Goal: Use online tool/utility: Utilize a website feature to perform a specific function

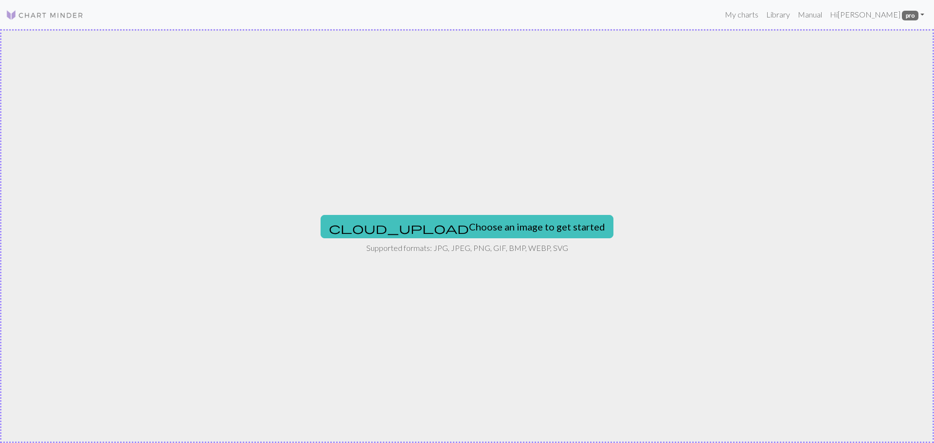
click at [440, 227] on button "cloud_upload Choose an image to get started" at bounding box center [466, 226] width 293 height 23
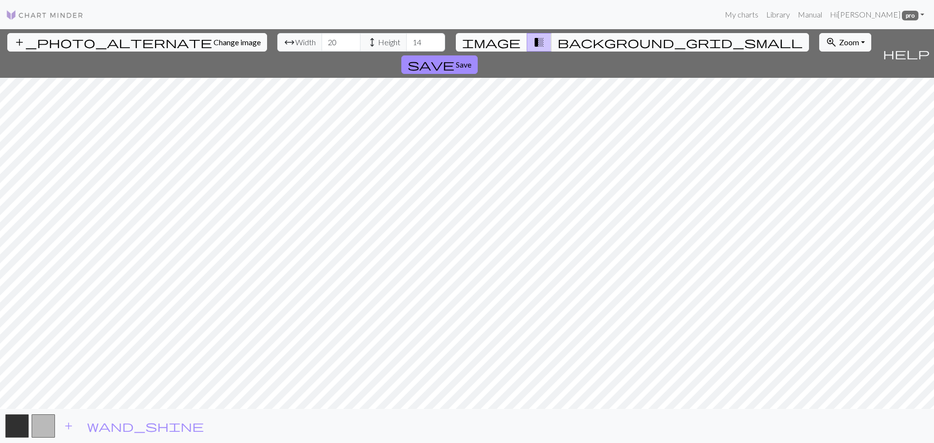
click at [509, 42] on span "image" at bounding box center [491, 42] width 58 height 14
click at [321, 38] on input "44" at bounding box center [340, 42] width 39 height 18
click at [321, 43] on input "43" at bounding box center [340, 42] width 39 height 18
click at [321, 43] on input "42" at bounding box center [340, 42] width 39 height 18
click at [321, 43] on input "41" at bounding box center [340, 42] width 39 height 18
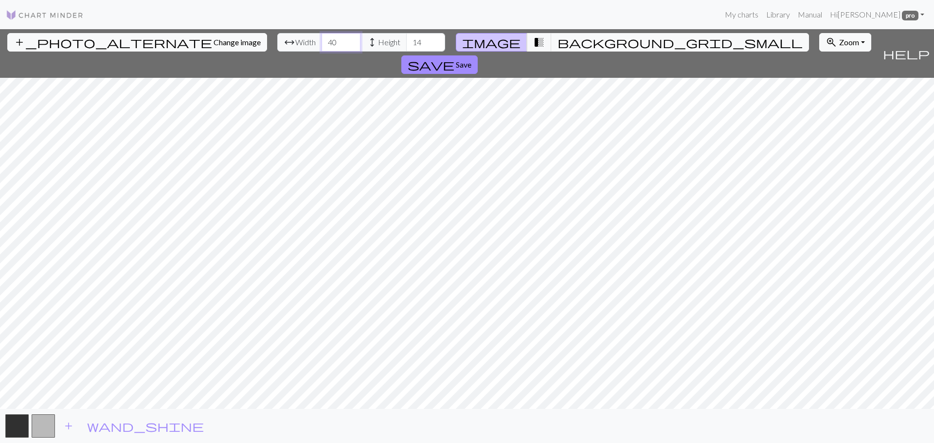
click at [321, 43] on input "40" at bounding box center [340, 42] width 39 height 18
click at [321, 43] on input "39" at bounding box center [340, 42] width 39 height 18
click at [321, 43] on input "38" at bounding box center [340, 42] width 39 height 18
click at [321, 43] on input "37" at bounding box center [340, 42] width 39 height 18
click at [321, 43] on input "36" at bounding box center [340, 42] width 39 height 18
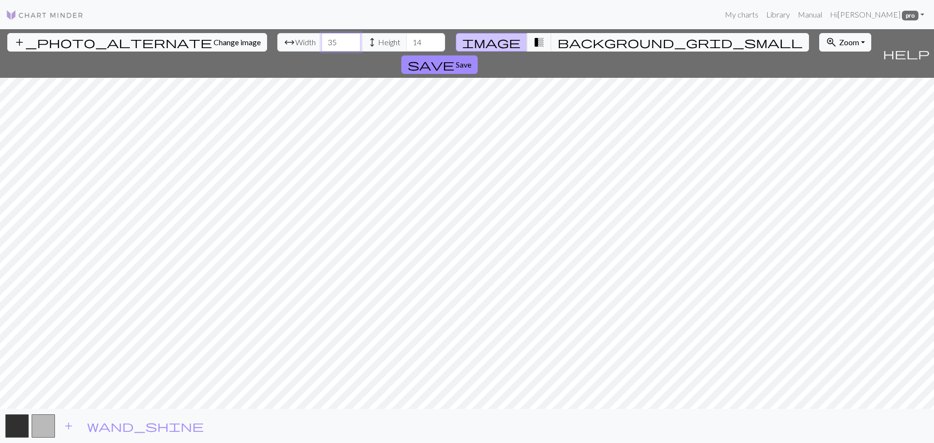
click at [321, 43] on input "35" at bounding box center [340, 42] width 39 height 18
type input "34"
click at [321, 43] on input "34" at bounding box center [340, 42] width 39 height 18
type input "60"
click at [406, 37] on input "60" at bounding box center [425, 42] width 39 height 18
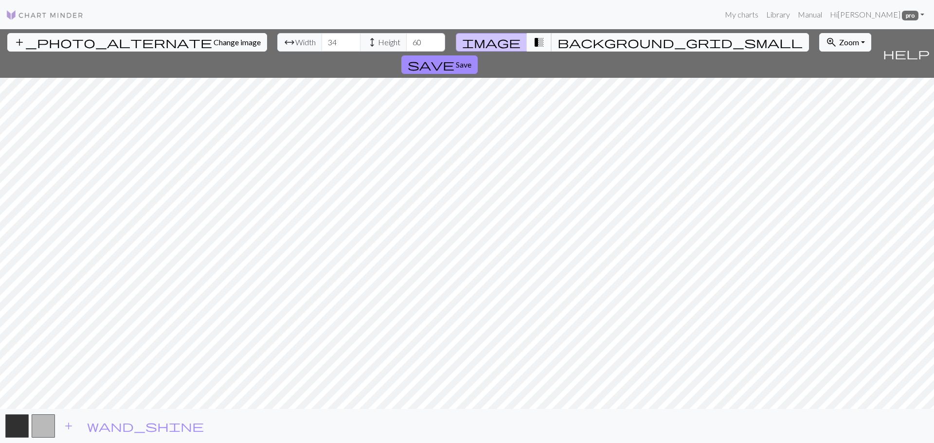
click at [533, 40] on span "transition_fade" at bounding box center [539, 42] width 12 height 14
click at [213, 42] on span "Change image" at bounding box center [236, 41] width 47 height 9
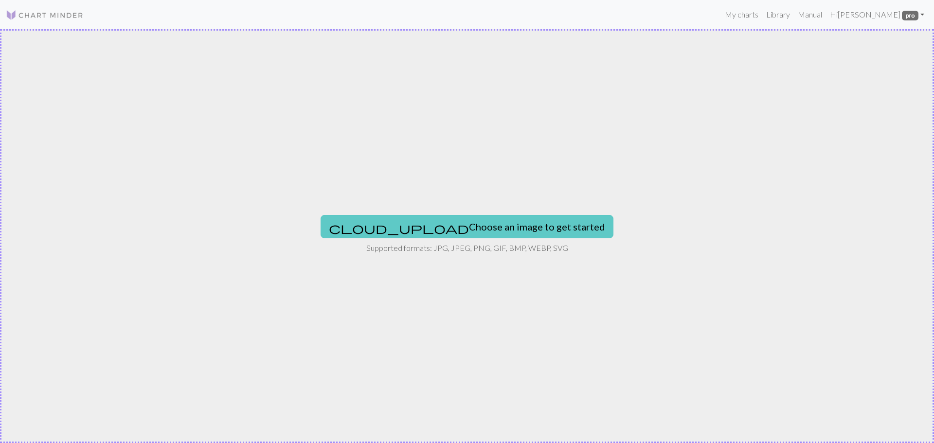
click at [409, 228] on button "cloud_upload Choose an image to get started" at bounding box center [466, 226] width 293 height 23
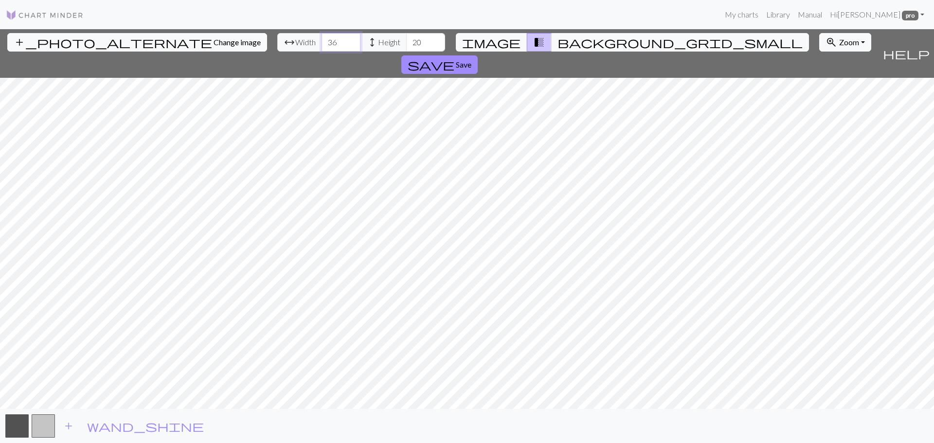
click at [321, 37] on input "36" at bounding box center [340, 42] width 39 height 18
click at [321, 37] on input "37" at bounding box center [340, 42] width 39 height 18
type input "38"
click at [321, 37] on input "38" at bounding box center [340, 42] width 39 height 18
click at [406, 38] on input "55" at bounding box center [425, 42] width 39 height 18
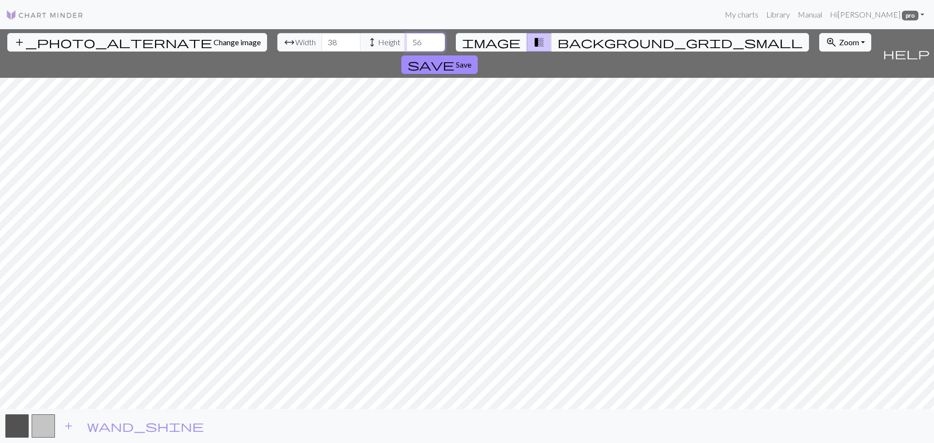
click at [406, 38] on input "56" at bounding box center [425, 42] width 39 height 18
click at [406, 38] on input "57" at bounding box center [425, 42] width 39 height 18
type input "58"
click at [406, 38] on input "58" at bounding box center [425, 42] width 39 height 18
click at [321, 46] on input "37" at bounding box center [340, 42] width 39 height 18
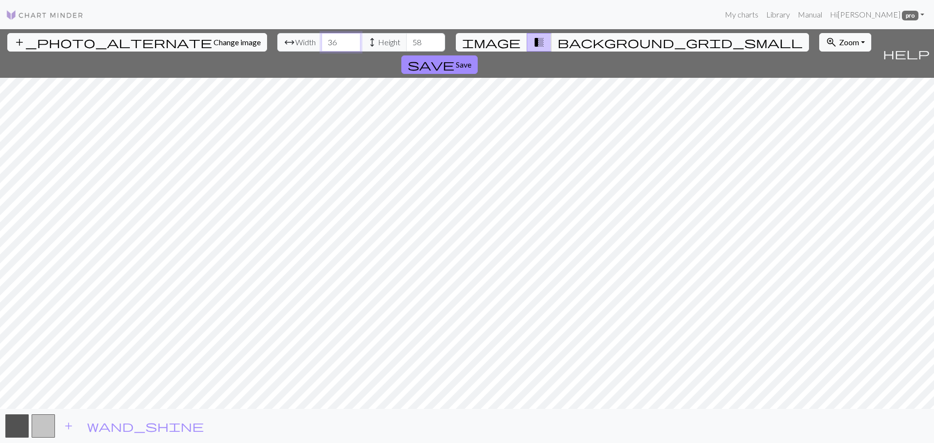
click at [321, 46] on input "36" at bounding box center [340, 42] width 39 height 18
click at [321, 46] on input "35" at bounding box center [340, 42] width 39 height 18
click at [321, 46] on input "34" at bounding box center [340, 42] width 39 height 18
type input "35"
click at [321, 39] on input "35" at bounding box center [340, 42] width 39 height 18
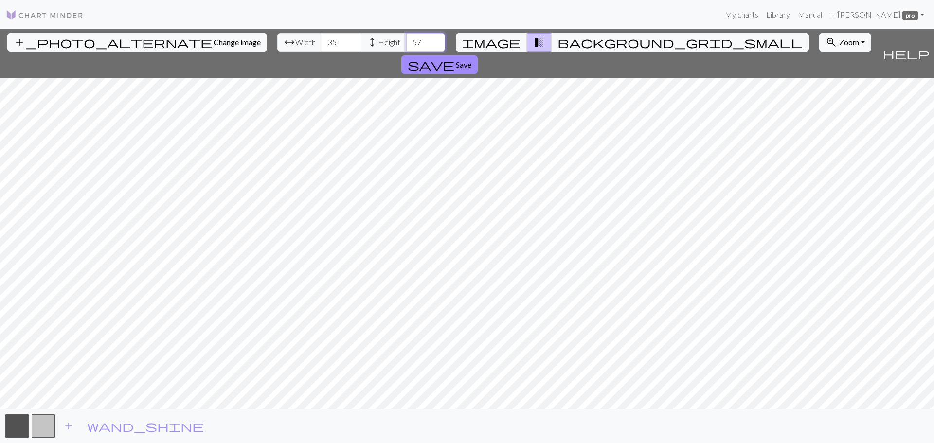
click at [406, 47] on input "57" at bounding box center [425, 42] width 39 height 18
click at [406, 37] on input "58" at bounding box center [425, 42] width 39 height 18
click at [406, 45] on input "57" at bounding box center [425, 42] width 39 height 18
click at [406, 39] on input "58" at bounding box center [425, 42] width 39 height 18
click at [406, 39] on input "59" at bounding box center [425, 42] width 39 height 18
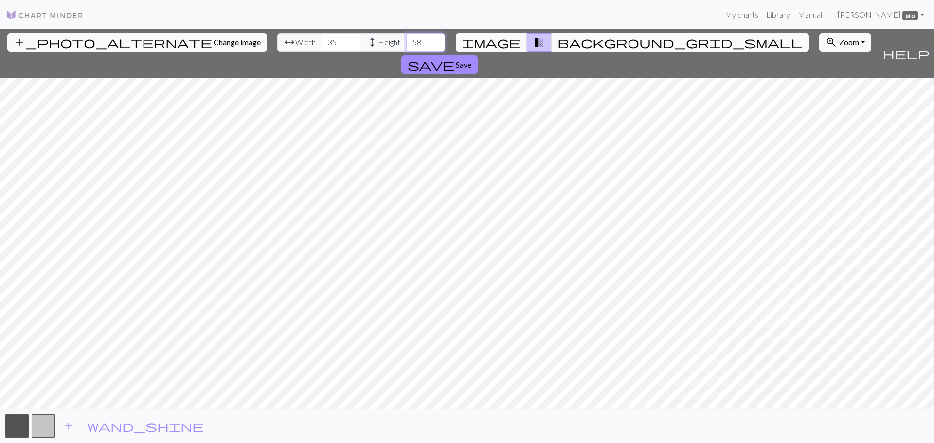
click at [406, 46] on input "58" at bounding box center [425, 42] width 39 height 18
click at [406, 38] on input "59" at bounding box center [425, 42] width 39 height 18
click at [406, 45] on input "58" at bounding box center [425, 42] width 39 height 18
type input "59"
click at [406, 38] on input "59" at bounding box center [425, 42] width 39 height 18
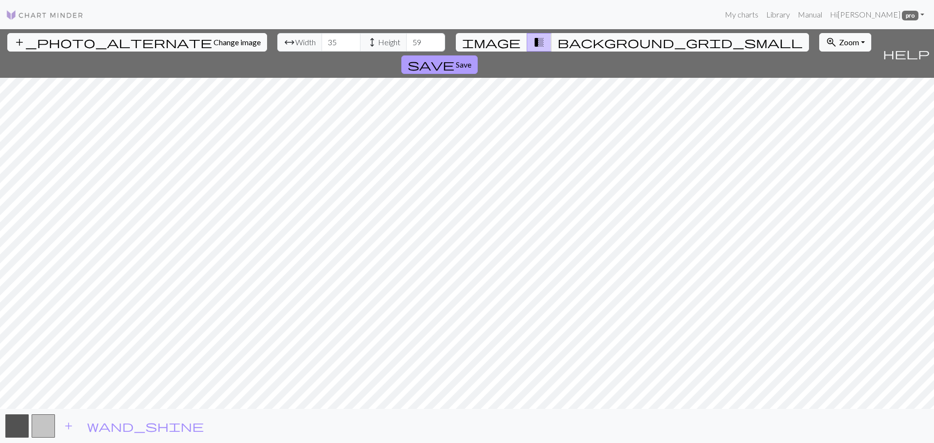
click at [471, 60] on span "Save" at bounding box center [464, 64] width 16 height 9
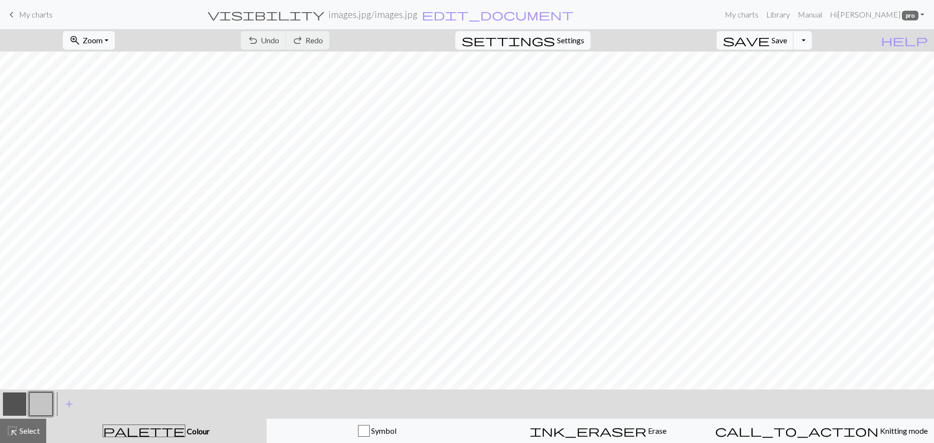
click at [812, 41] on button "Toggle Dropdown" at bounding box center [802, 40] width 18 height 18
click at [787, 74] on button "save_alt Download" at bounding box center [731, 78] width 160 height 16
click at [451, 30] on button "Download" at bounding box center [443, 31] width 47 height 18
